Goal: Task Accomplishment & Management: Use online tool/utility

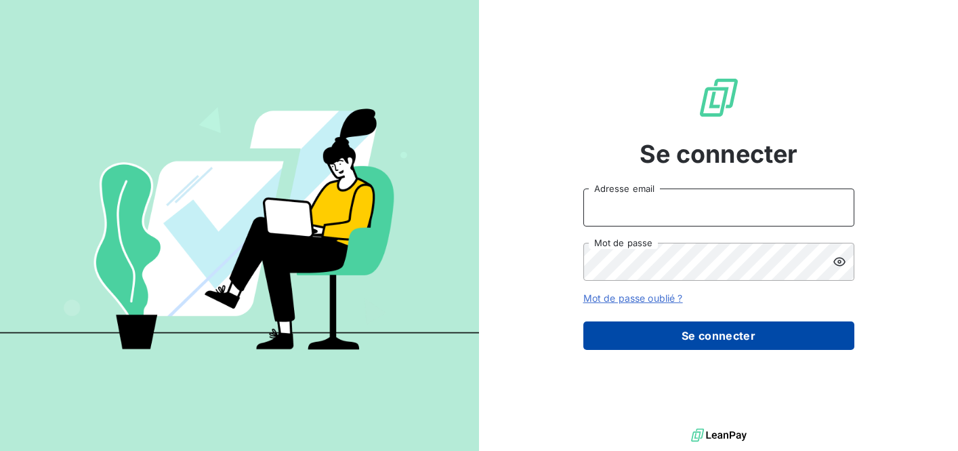
type input "[PERSON_NAME][EMAIL_ADDRESS][DOMAIN_NAME]"
click at [688, 335] on button "Se connecter" at bounding box center [719, 335] width 271 height 28
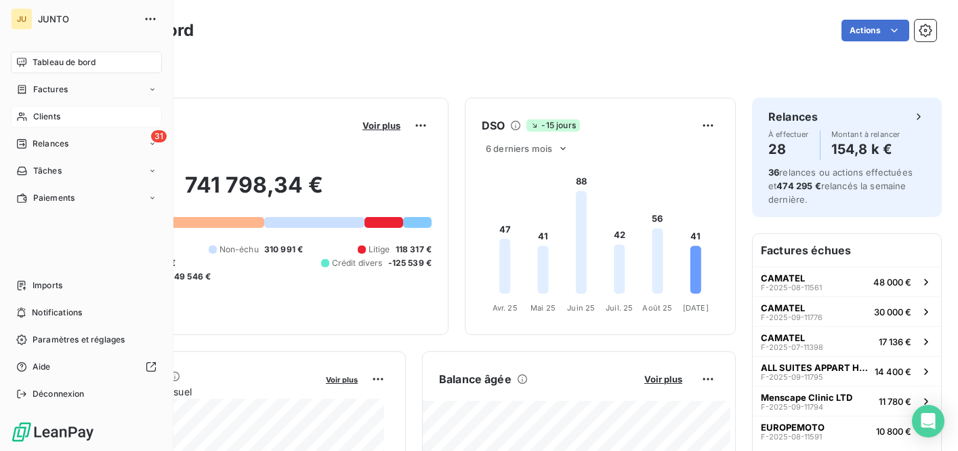
click at [67, 121] on div "Clients" at bounding box center [86, 117] width 151 height 22
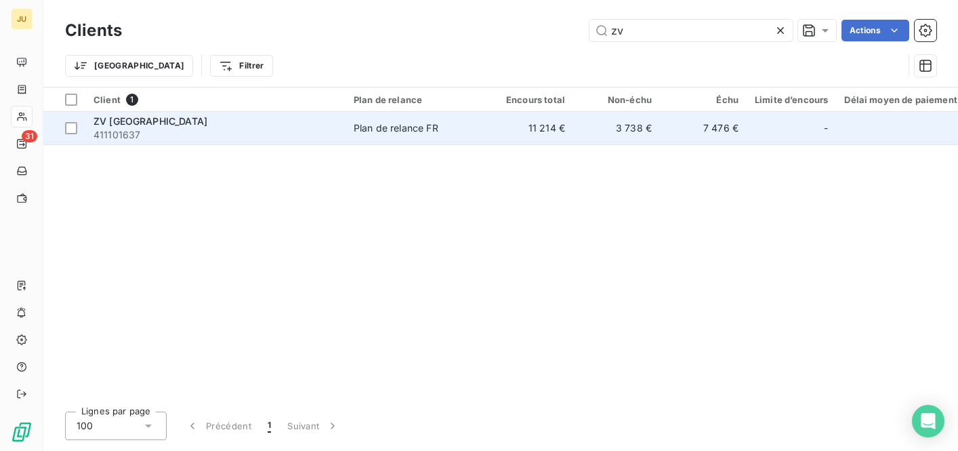
type input "zv"
click at [242, 124] on div "ZV [GEOGRAPHIC_DATA]" at bounding box center [216, 122] width 244 height 14
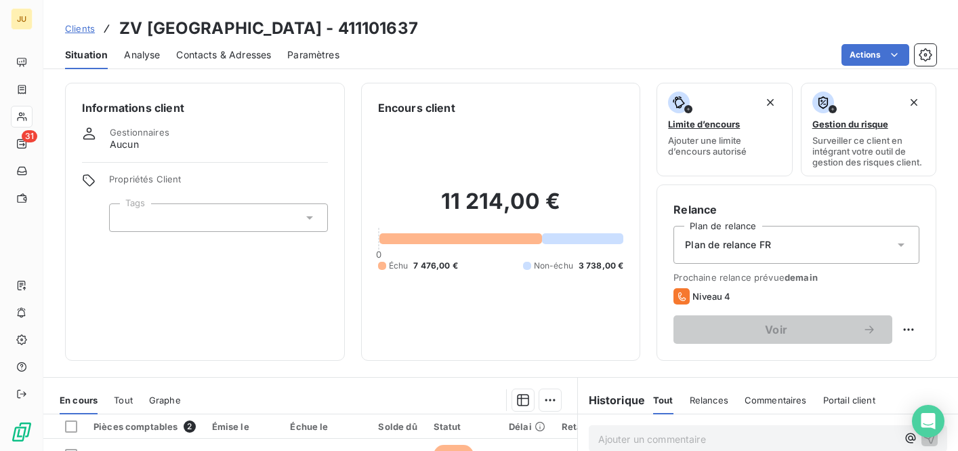
click at [230, 51] on span "Contacts & Adresses" at bounding box center [223, 55] width 95 height 14
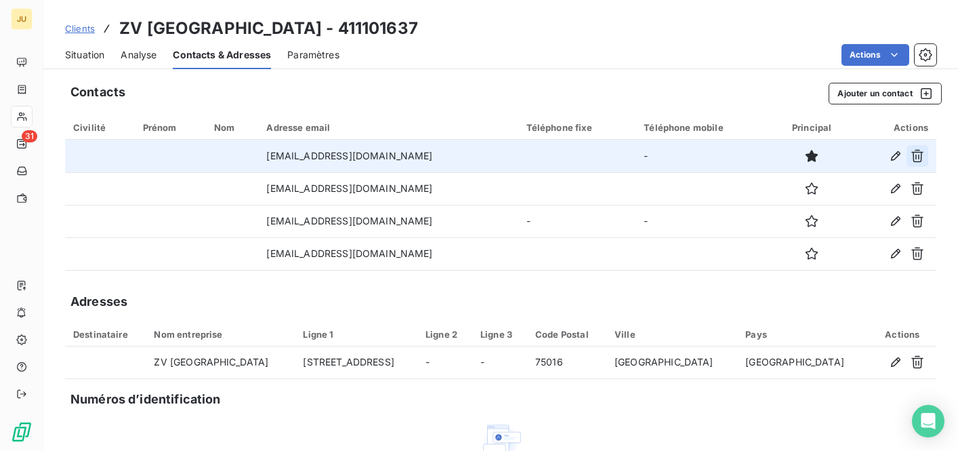
click at [911, 154] on icon "button" at bounding box center [918, 156] width 14 height 14
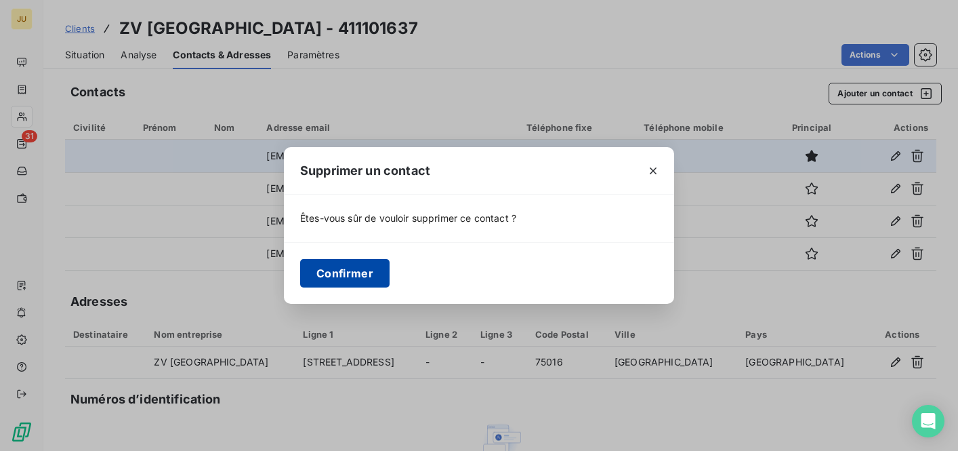
click at [363, 270] on button "Confirmer" at bounding box center [344, 273] width 89 height 28
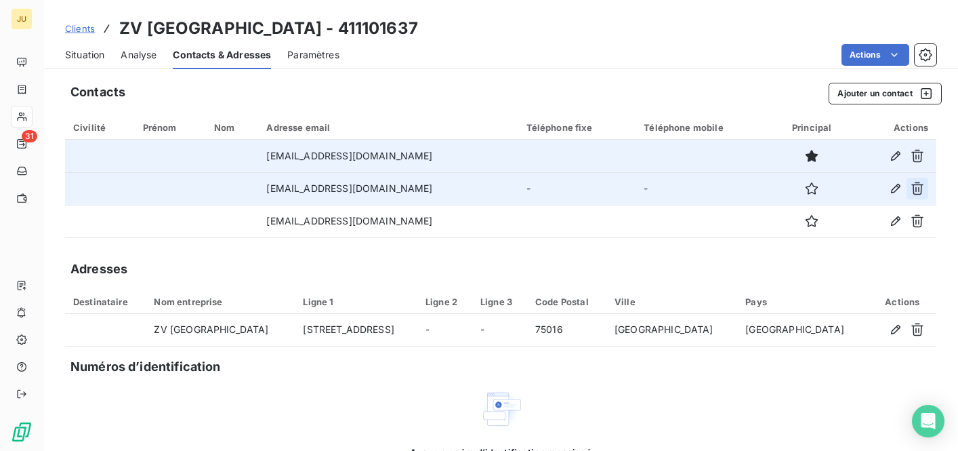
click at [912, 188] on icon "button" at bounding box center [918, 188] width 12 height 13
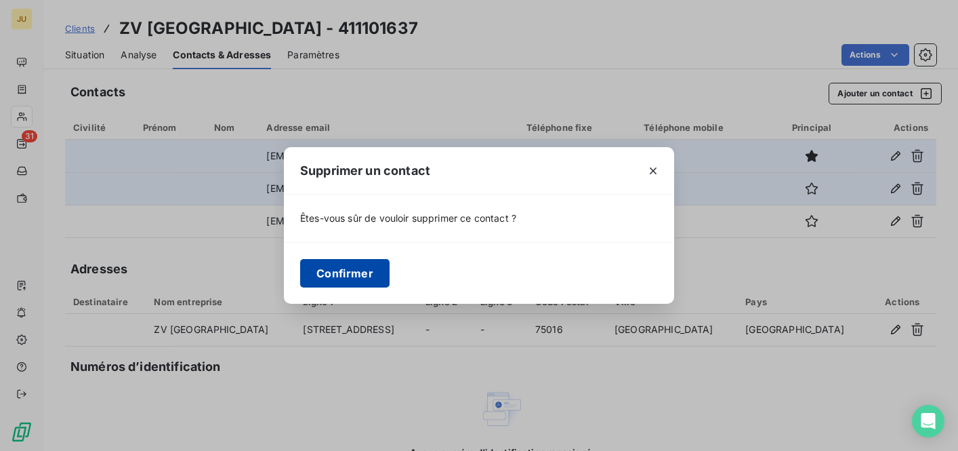
click at [350, 263] on button "Confirmer" at bounding box center [344, 273] width 89 height 28
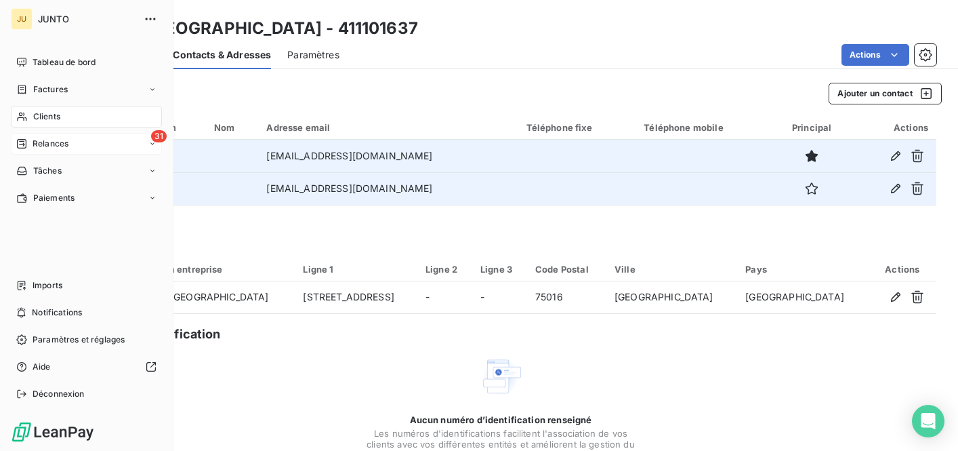
click at [66, 149] on span "Relances" at bounding box center [51, 144] width 36 height 12
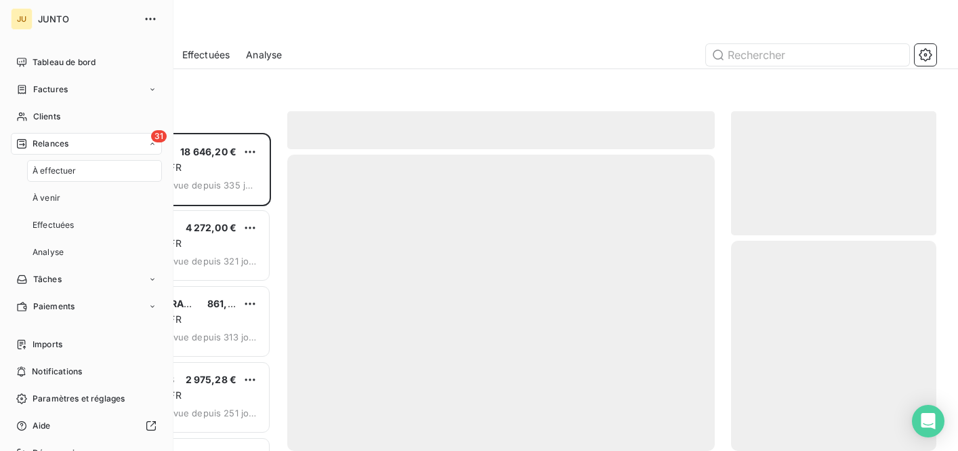
scroll to position [308, 195]
